Goal: Transaction & Acquisition: Purchase product/service

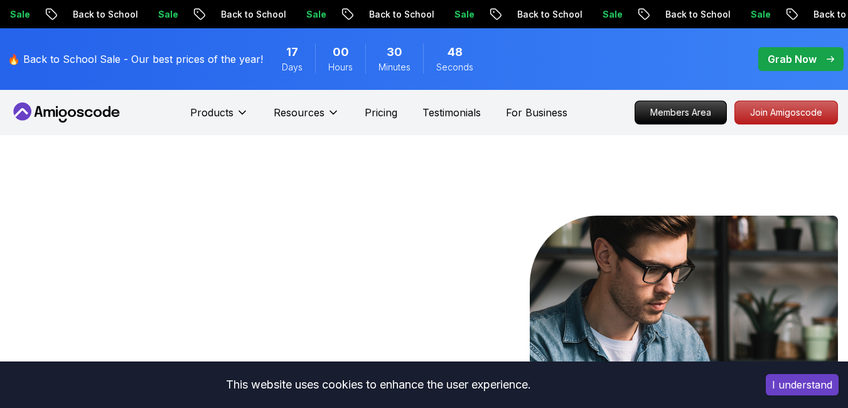
click at [389, 117] on p "Pricing" at bounding box center [381, 112] width 33 height 15
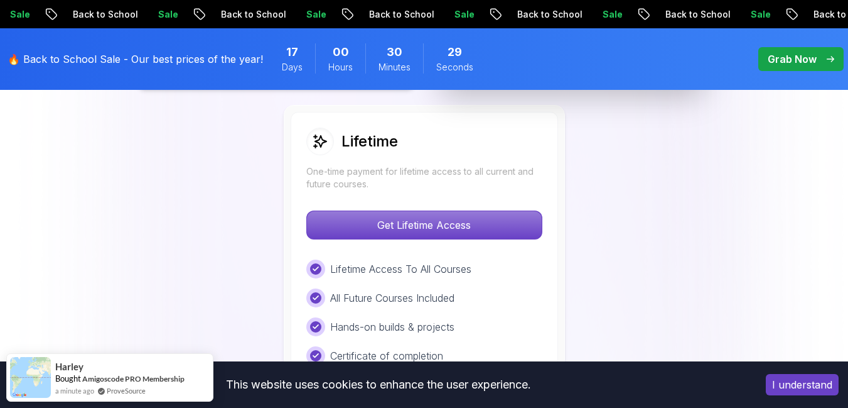
scroll to position [949, 0]
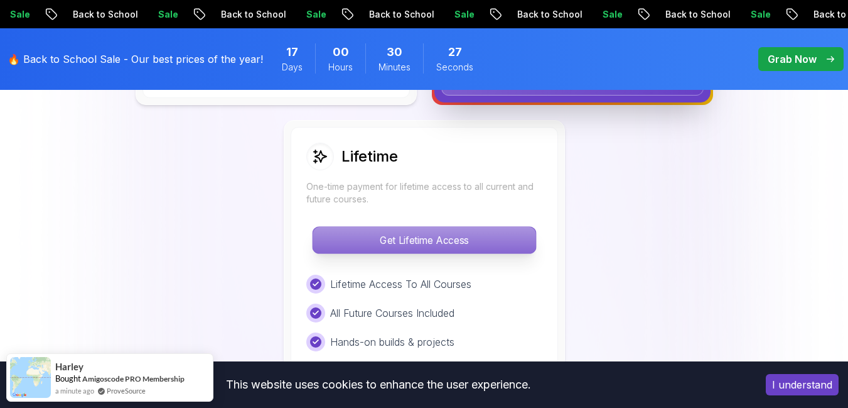
click at [344, 242] on p "Get Lifetime Access" at bounding box center [424, 240] width 223 height 26
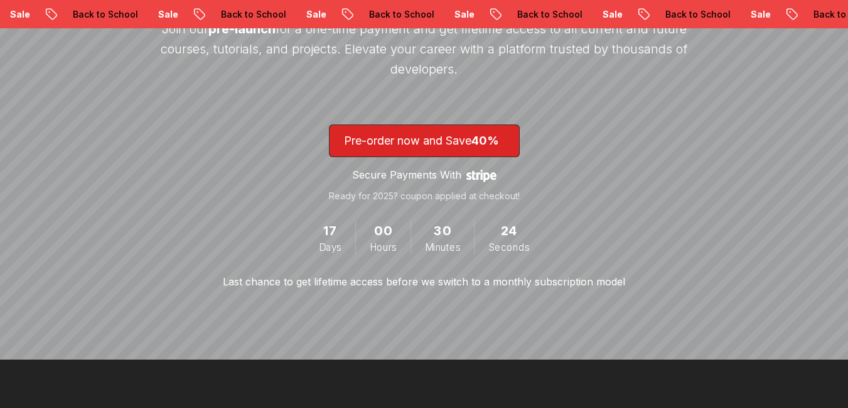
scroll to position [321, 0]
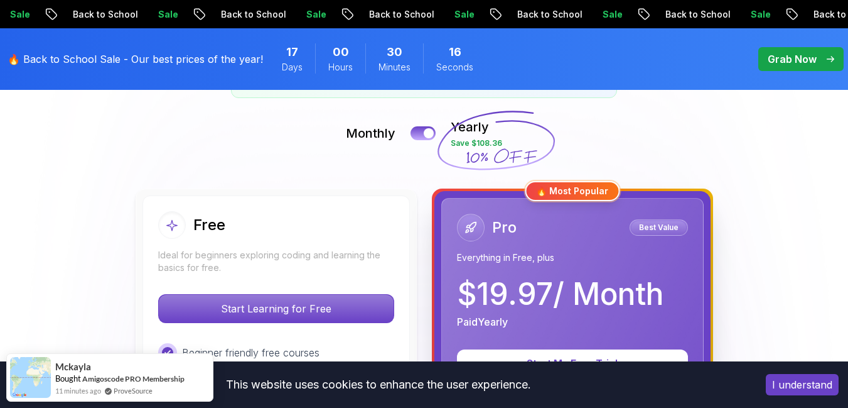
scroll to position [241, 0]
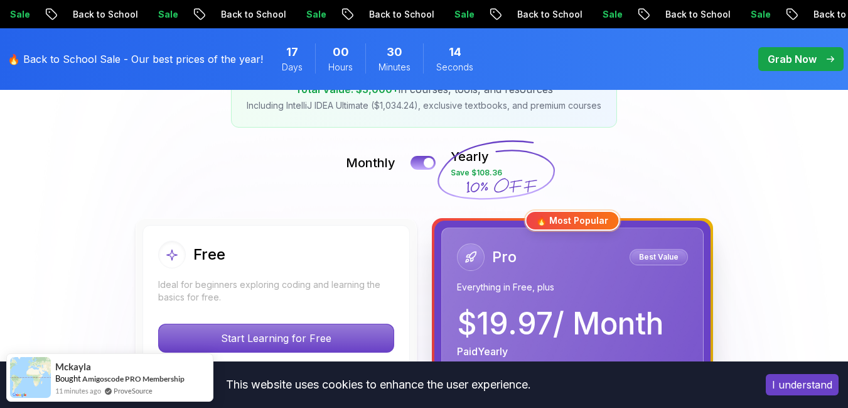
click at [421, 161] on button at bounding box center [423, 162] width 26 height 14
